Goal: Information Seeking & Learning: Learn about a topic

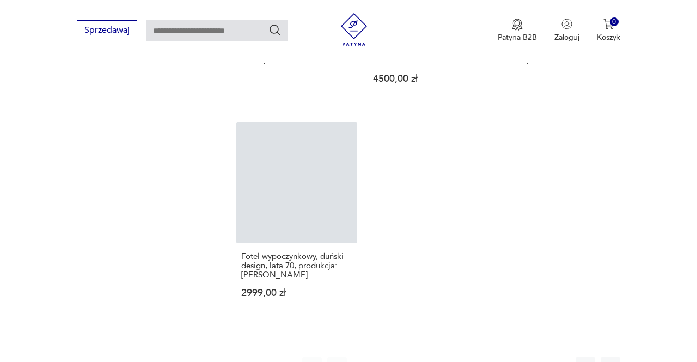
scroll to position [1295, 0]
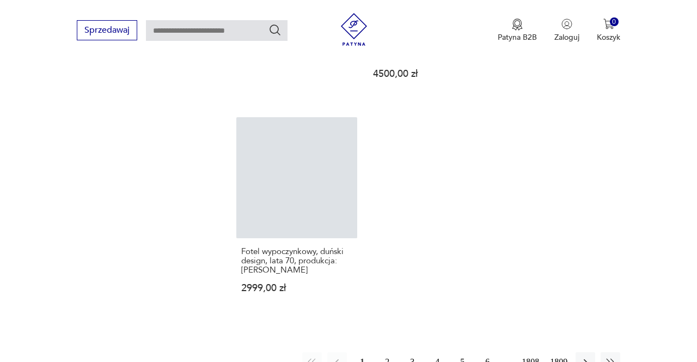
click at [387, 352] on button "2" at bounding box center [387, 362] width 20 height 20
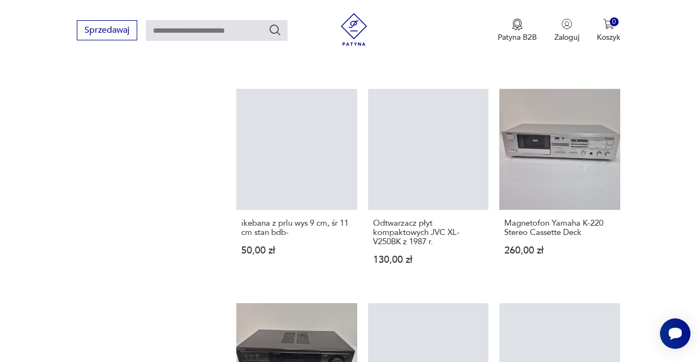
click at [647, 248] on section "Filtruj produkty Cena MIN MAX OK Promocja Datowanie OK Kraj pochodzenia Nie zna…" at bounding box center [348, 112] width 697 height 1422
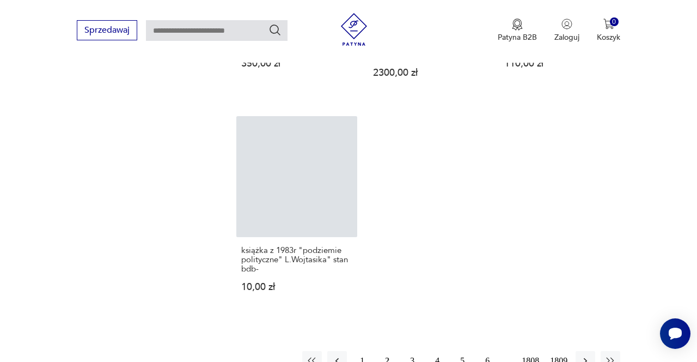
scroll to position [1305, 0]
click at [408, 350] on button "3" at bounding box center [412, 360] width 20 height 20
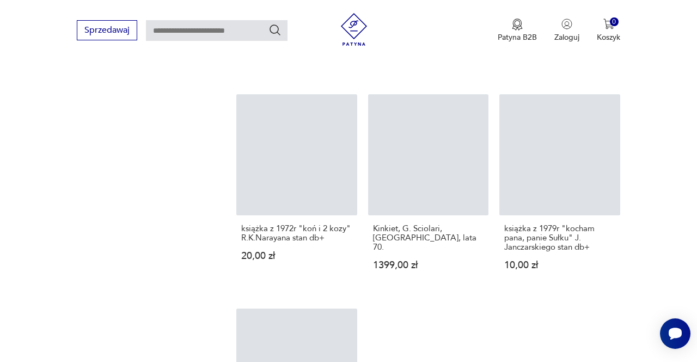
scroll to position [1113, 0]
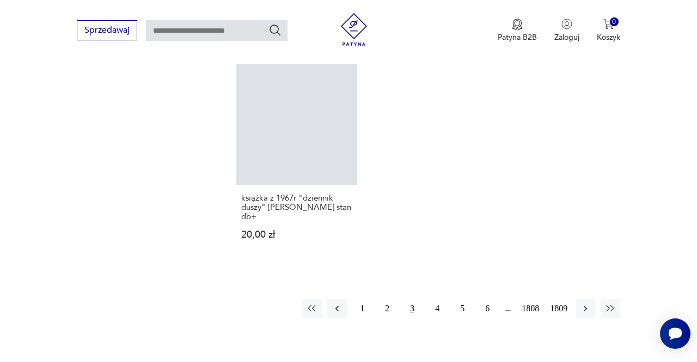
scroll to position [1357, 0]
click at [436, 298] on button "4" at bounding box center [438, 308] width 20 height 20
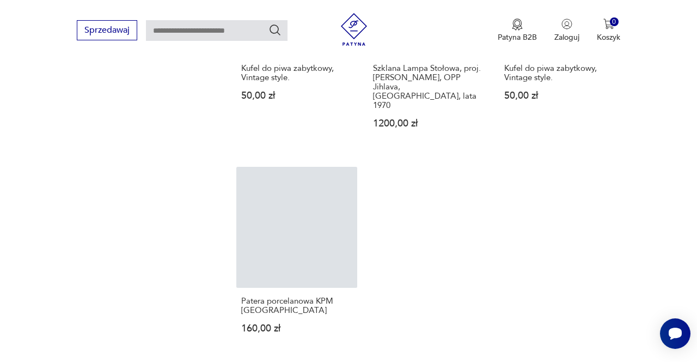
scroll to position [1283, 0]
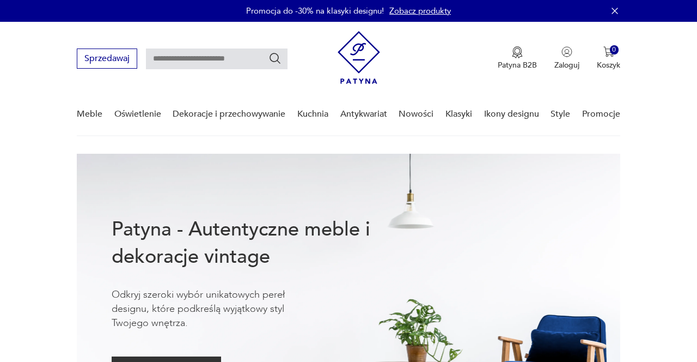
click at [222, 115] on link "Dekoracje i przechowywanie" at bounding box center [229, 114] width 113 height 42
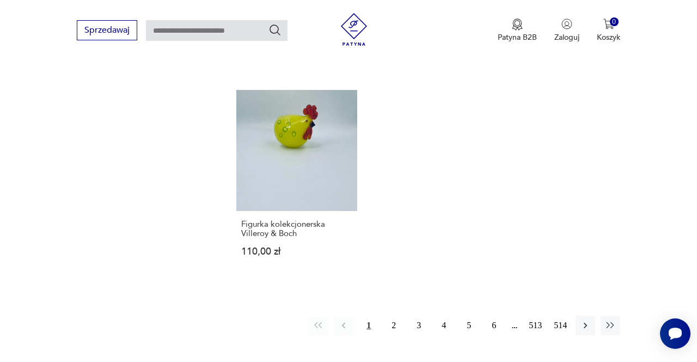
scroll to position [1502, 0]
click at [390, 314] on button "2" at bounding box center [394, 324] width 20 height 20
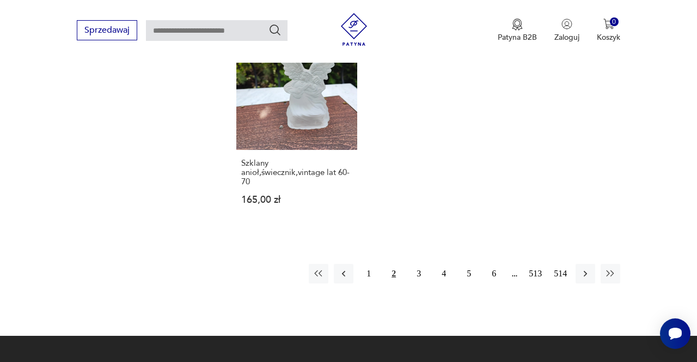
scroll to position [1504, 0]
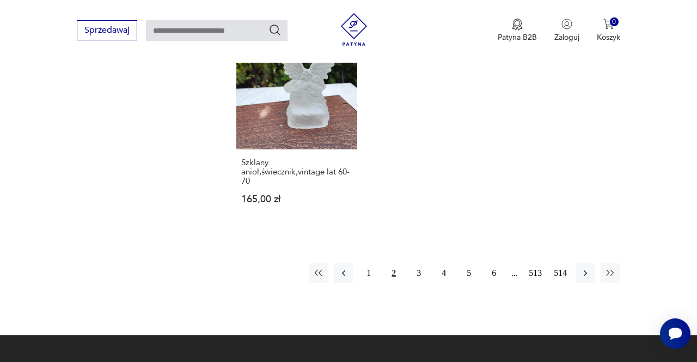
click at [423, 272] on button "3" at bounding box center [419, 273] width 20 height 20
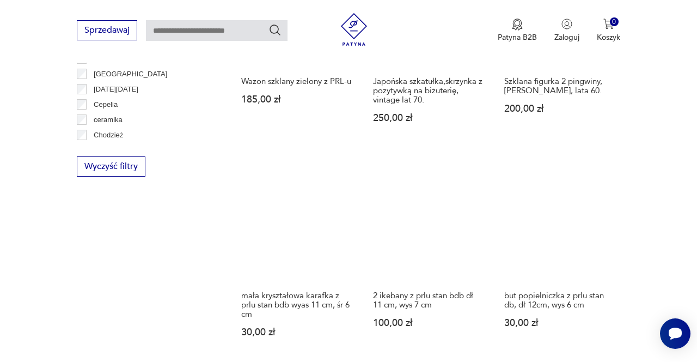
scroll to position [969, 0]
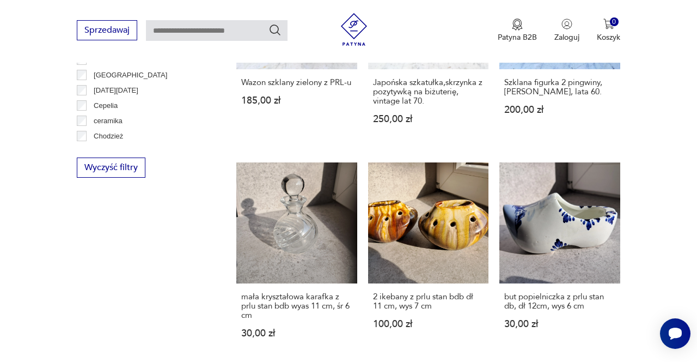
click at [453, 221] on link "2 ikebany z prlu stan bdb dł 11 cm, wys 7 cm 100,00 zł" at bounding box center [428, 260] width 121 height 197
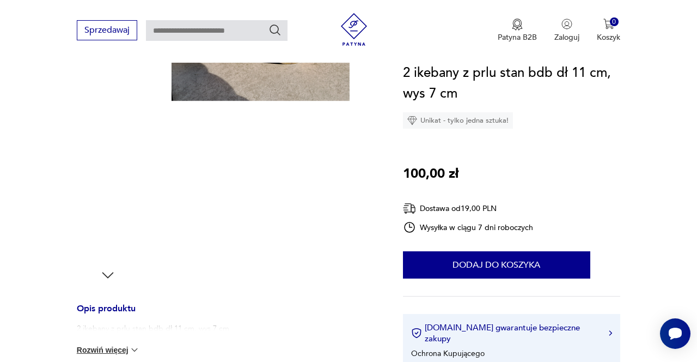
scroll to position [212, 0]
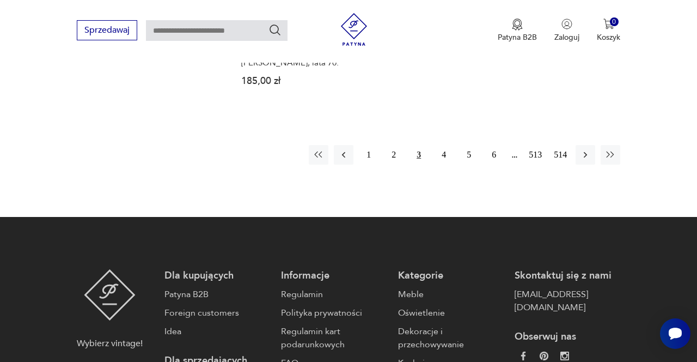
scroll to position [1640, 0]
click at [445, 146] on button "4" at bounding box center [444, 155] width 20 height 20
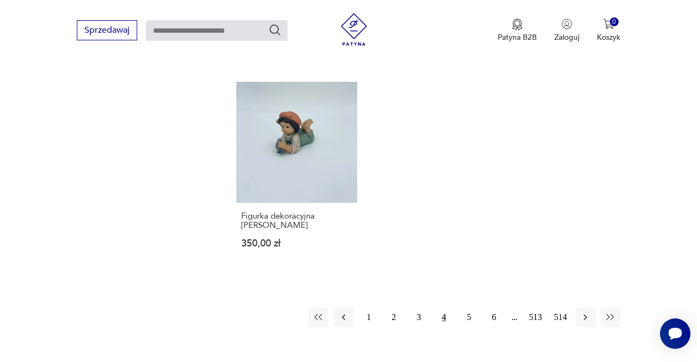
scroll to position [1461, 0]
click at [466, 306] on button "5" at bounding box center [469, 316] width 20 height 20
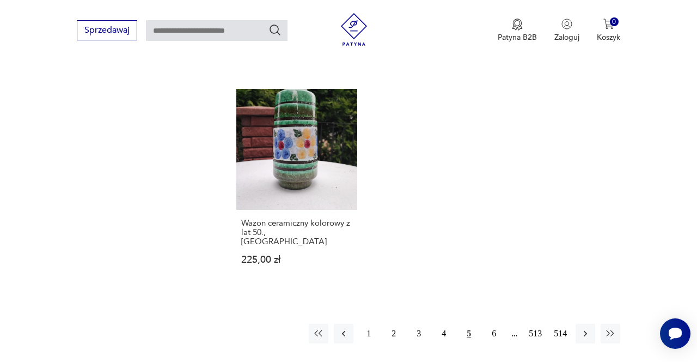
scroll to position [1479, 0]
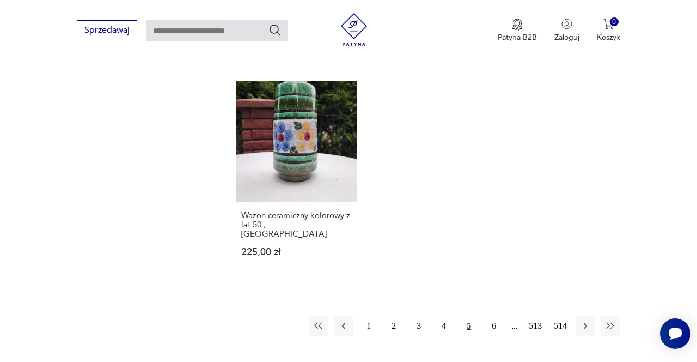
click at [493, 316] on button "6" at bounding box center [494, 326] width 20 height 20
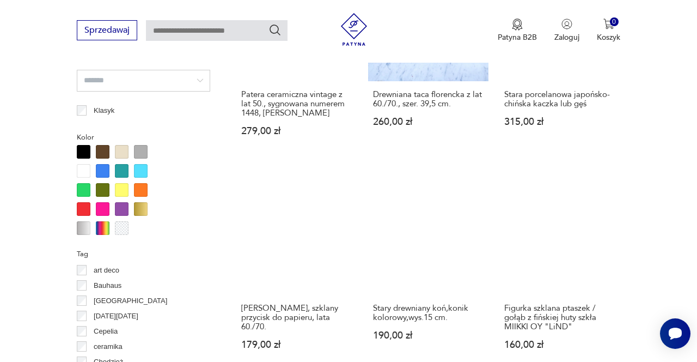
scroll to position [754, 0]
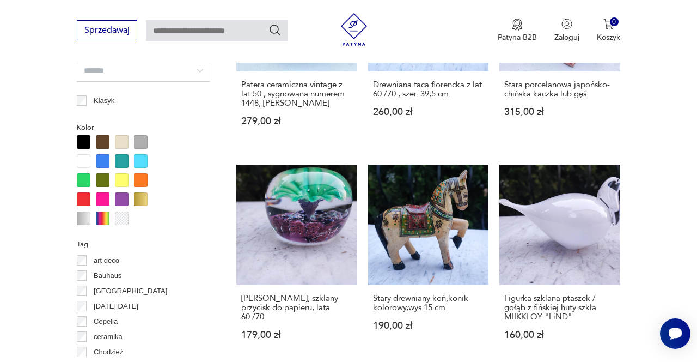
click at [574, 233] on link "Figurka szklana ptaszek / gołąb z fińskiej huty szkła MIIKKI OY "LiND" 160,00 zł" at bounding box center [559, 262] width 121 height 197
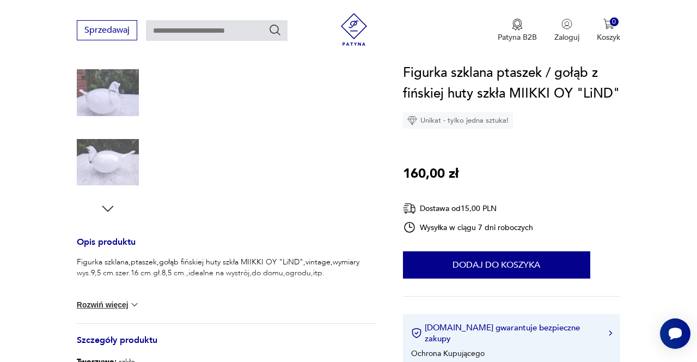
scroll to position [279, 0]
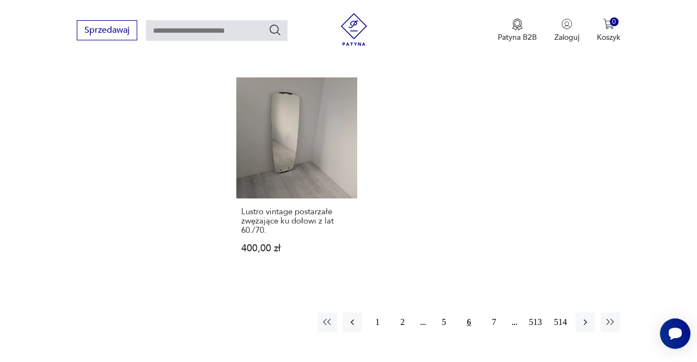
scroll to position [1489, 0]
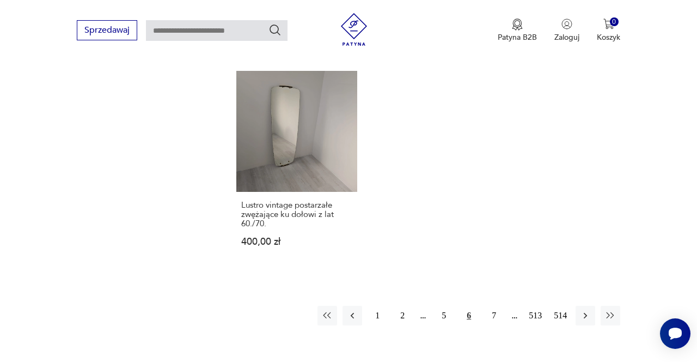
click at [498, 306] on button "7" at bounding box center [494, 316] width 20 height 20
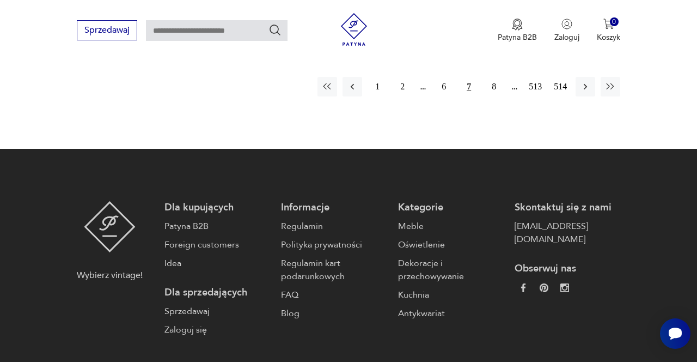
scroll to position [1759, 0]
